Goal: Information Seeking & Learning: Learn about a topic

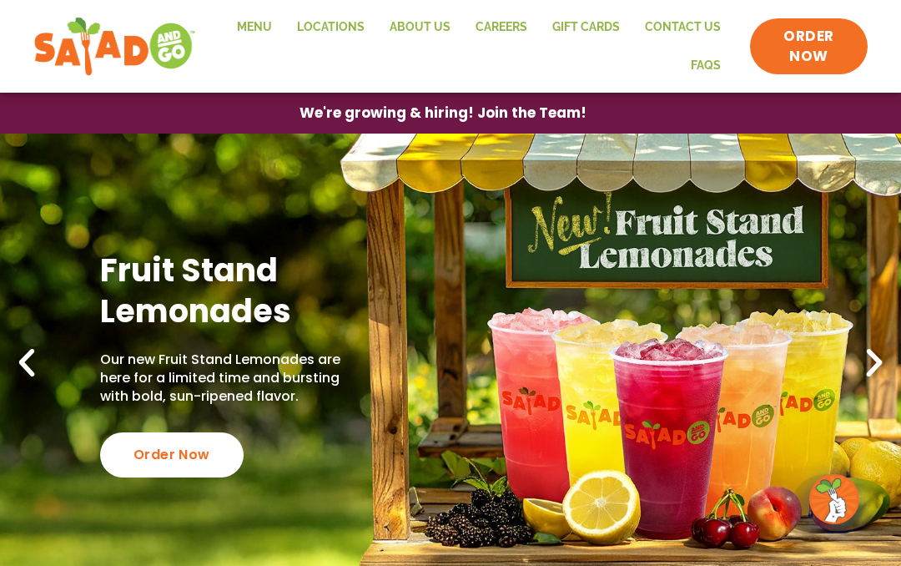
click at [260, 22] on link "Menu" at bounding box center [254, 27] width 60 height 38
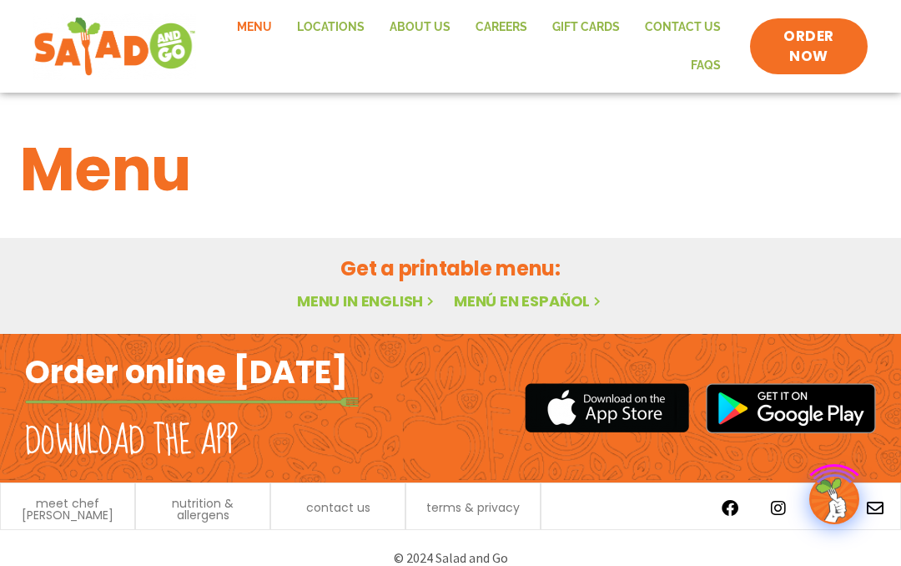
scroll to position [18, 0]
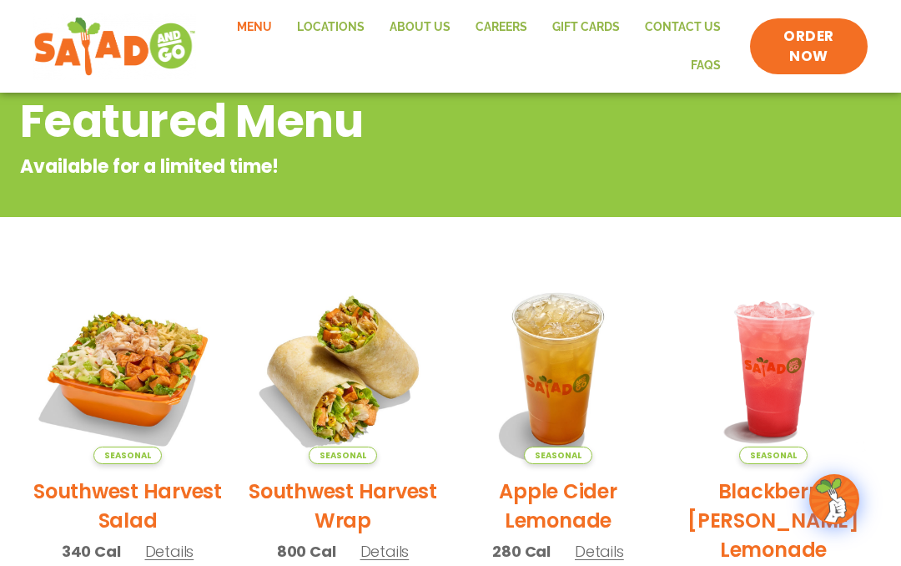
scroll to position [132, 0]
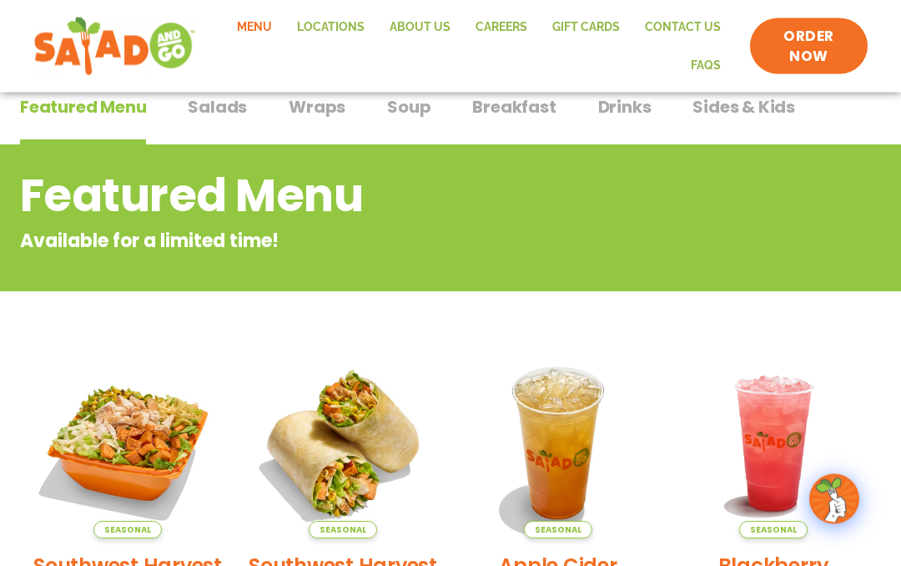
click at [269, 17] on link "Menu" at bounding box center [254, 27] width 60 height 38
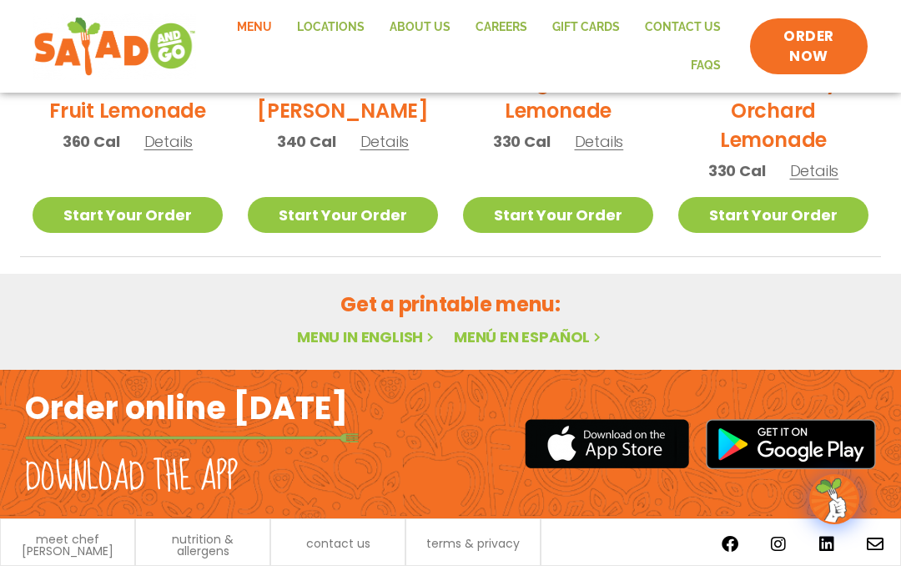
scroll to position [1088, 0]
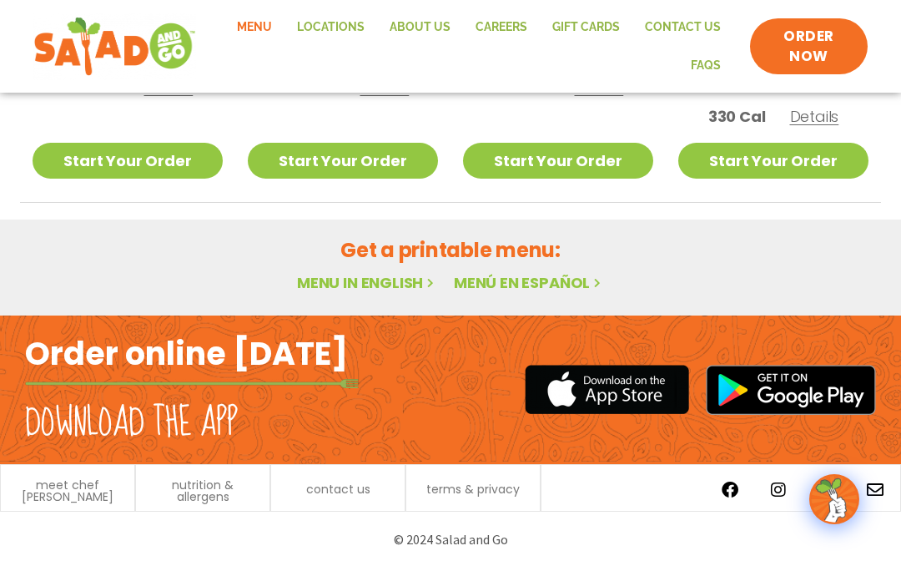
click at [394, 291] on link "Menu in English" at bounding box center [367, 282] width 140 height 21
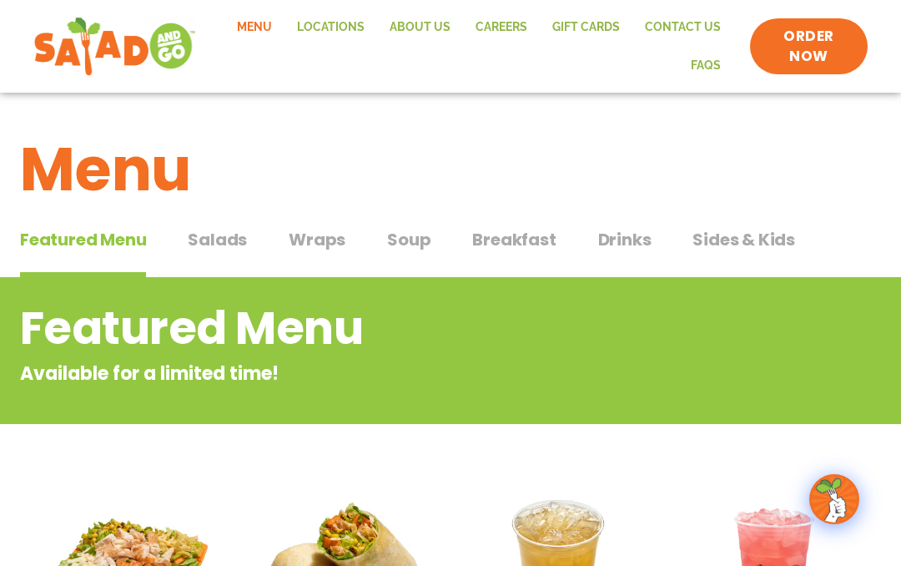
click at [219, 240] on span "Salads" at bounding box center [217, 239] width 59 height 25
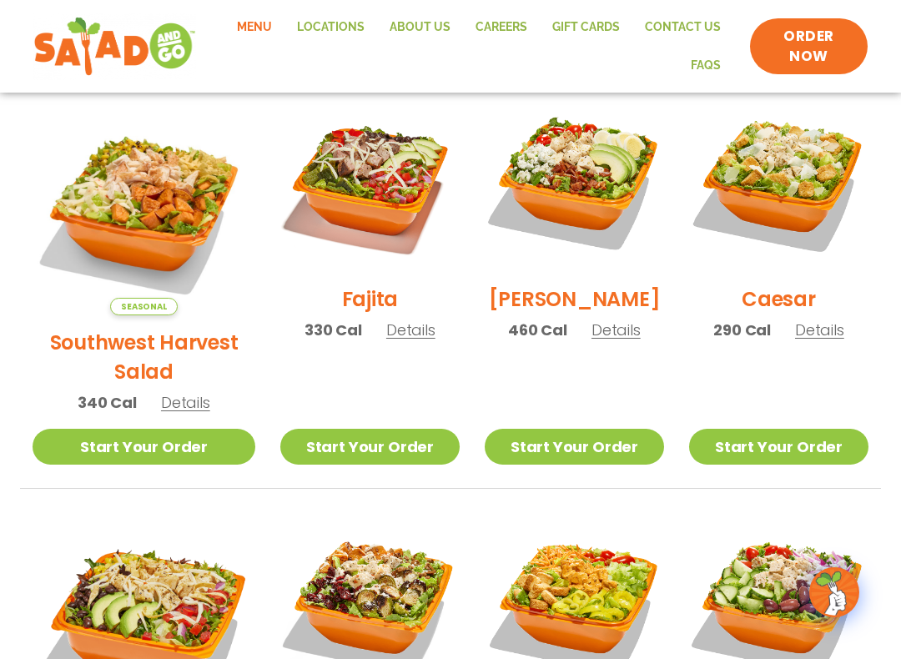
scroll to position [478, 0]
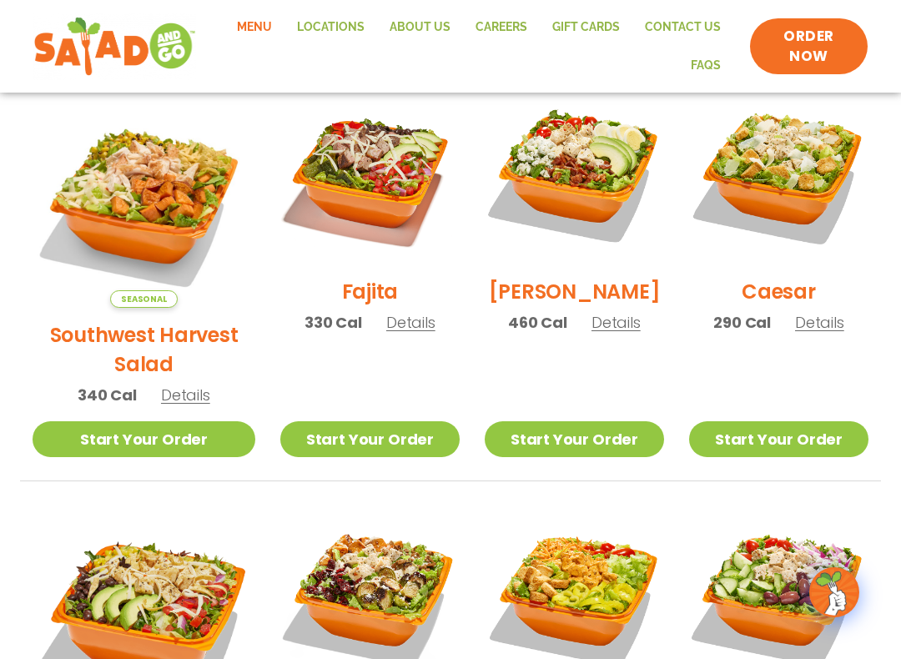
click at [603, 333] on span "Details" at bounding box center [615, 322] width 49 height 21
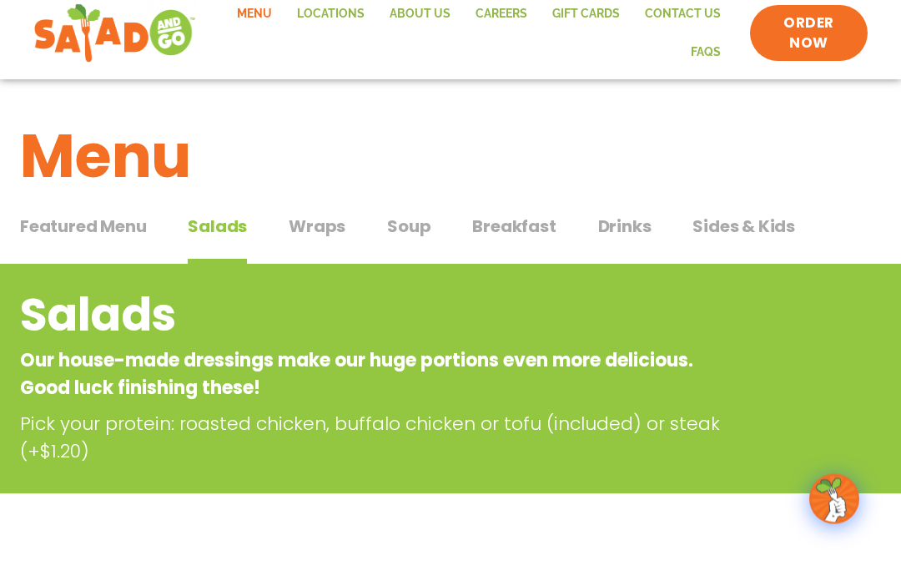
scroll to position [0, 0]
